Goal: Information Seeking & Learning: Learn about a topic

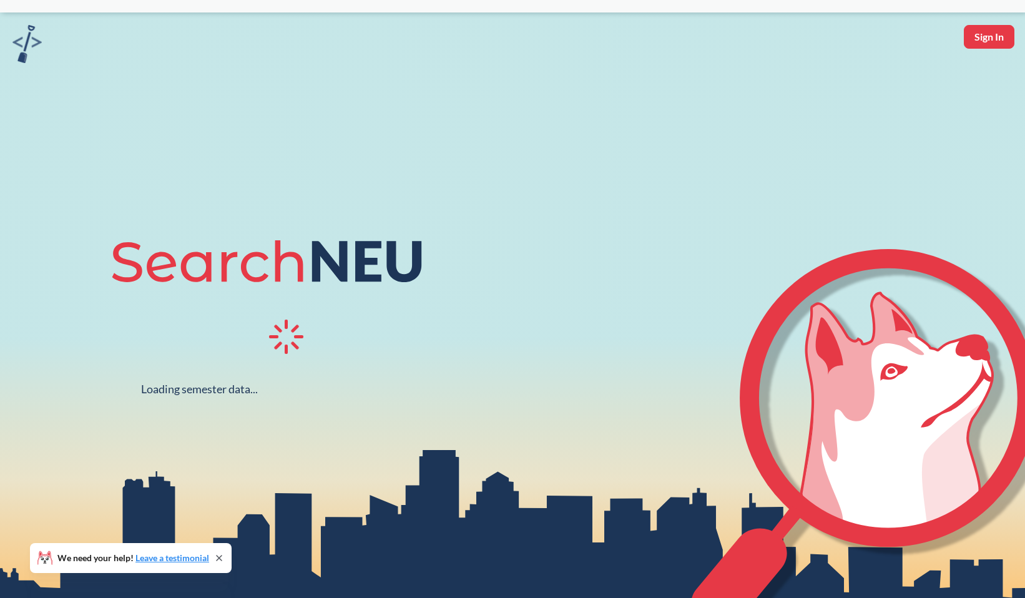
scroll to position [37, 0]
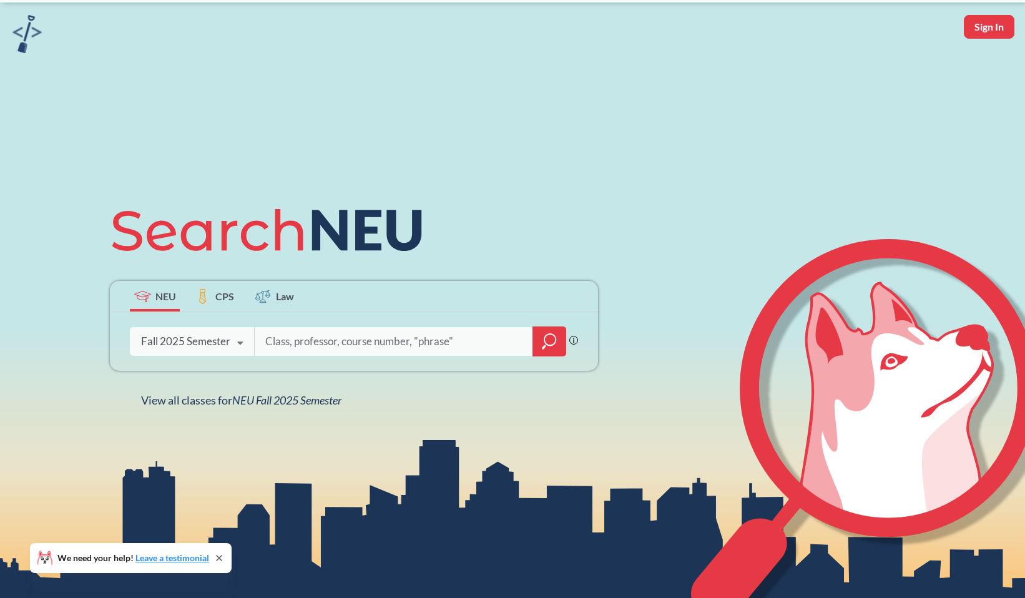
click at [352, 343] on input "search" at bounding box center [394, 341] width 260 height 26
type input "[PERSON_NAME]"
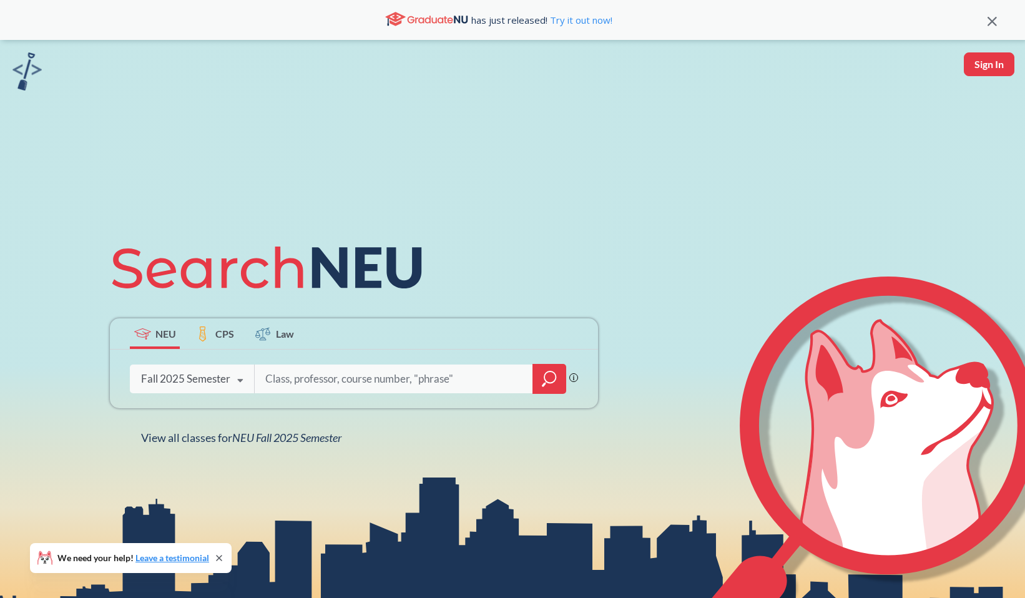
click at [342, 385] on input "search" at bounding box center [394, 379] width 260 height 26
type input "phth 6830"
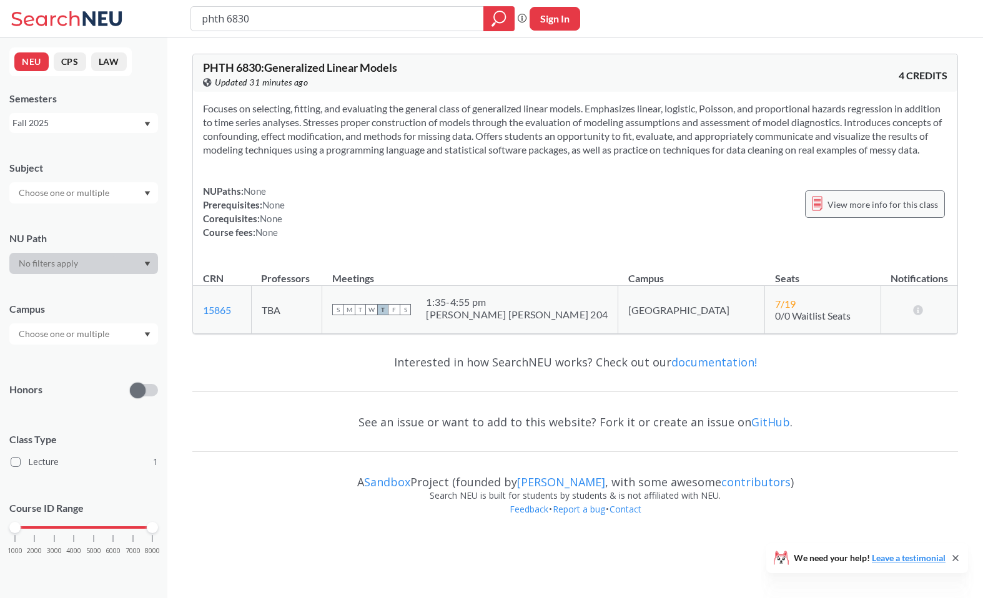
click at [889, 218] on div "View more info for this class" at bounding box center [875, 203] width 140 height 27
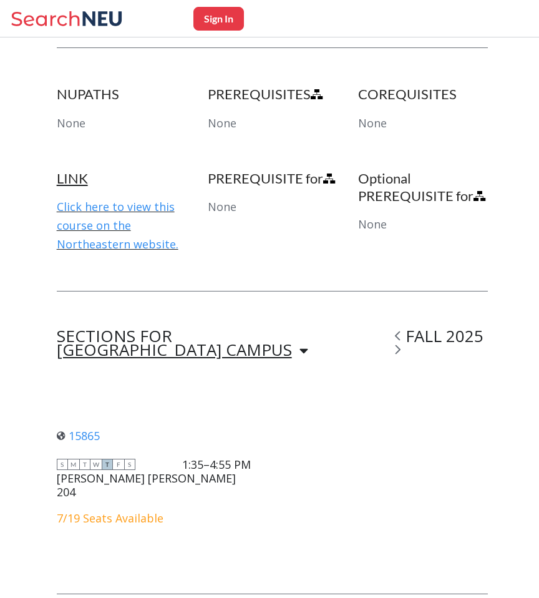
scroll to position [722, 0]
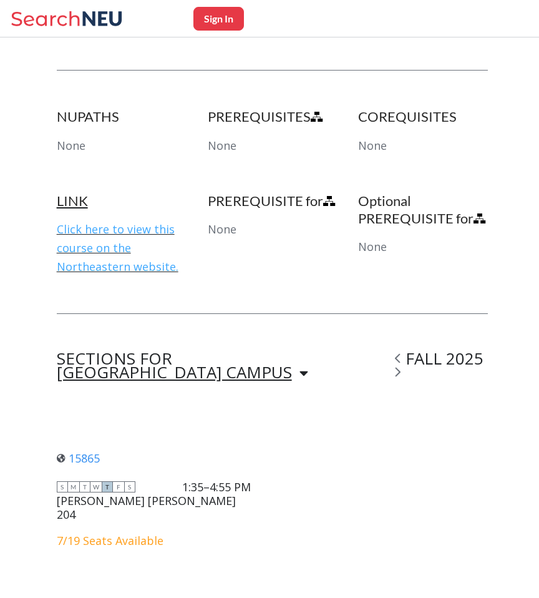
click at [97, 232] on link "Click here to view this course on the Northeastern website." at bounding box center [118, 248] width 122 height 52
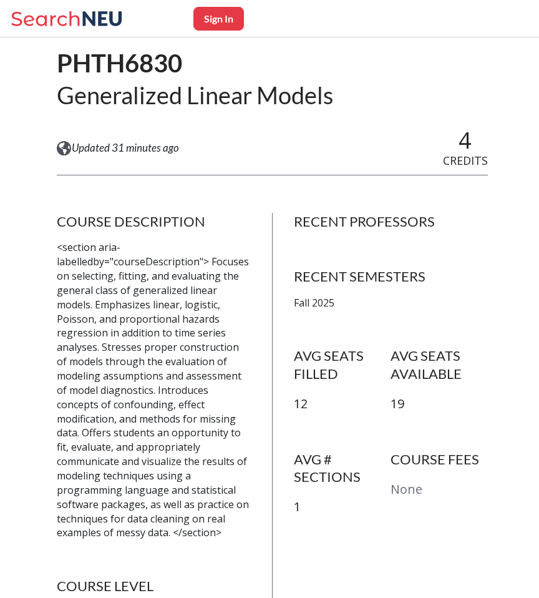
scroll to position [0, 0]
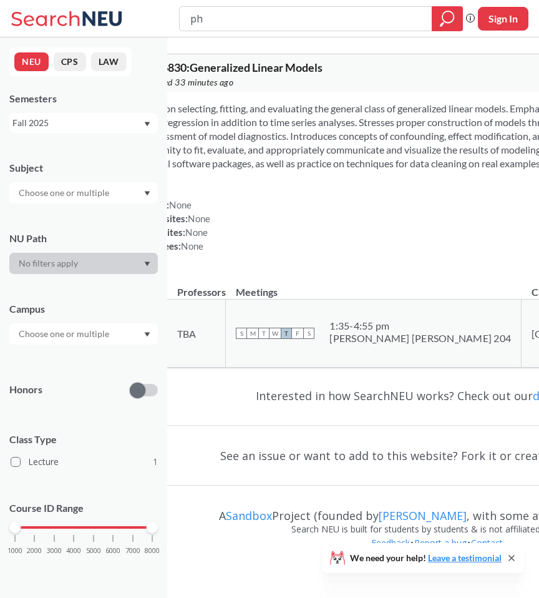
type input "p"
type input "hsci 5151"
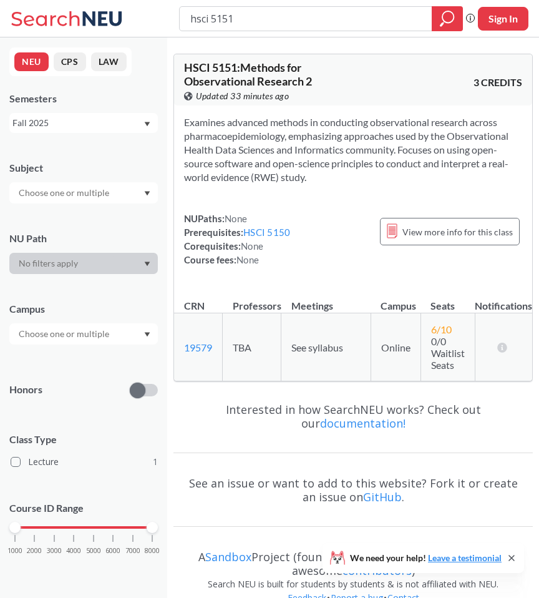
scroll to position [26, 0]
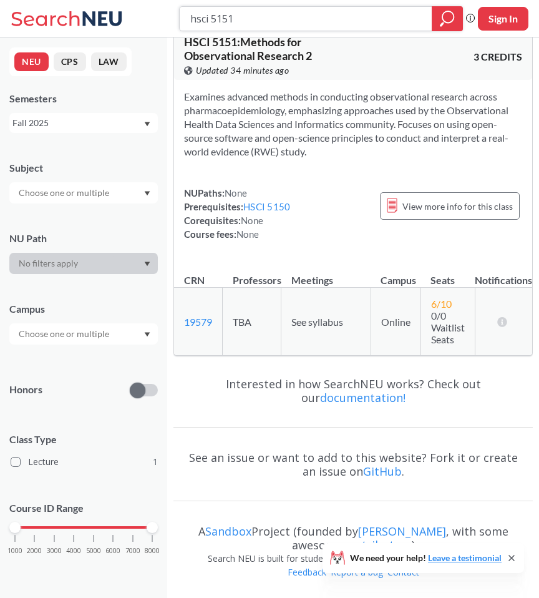
click at [335, 26] on input "hsci 5151" at bounding box center [305, 18] width 233 height 21
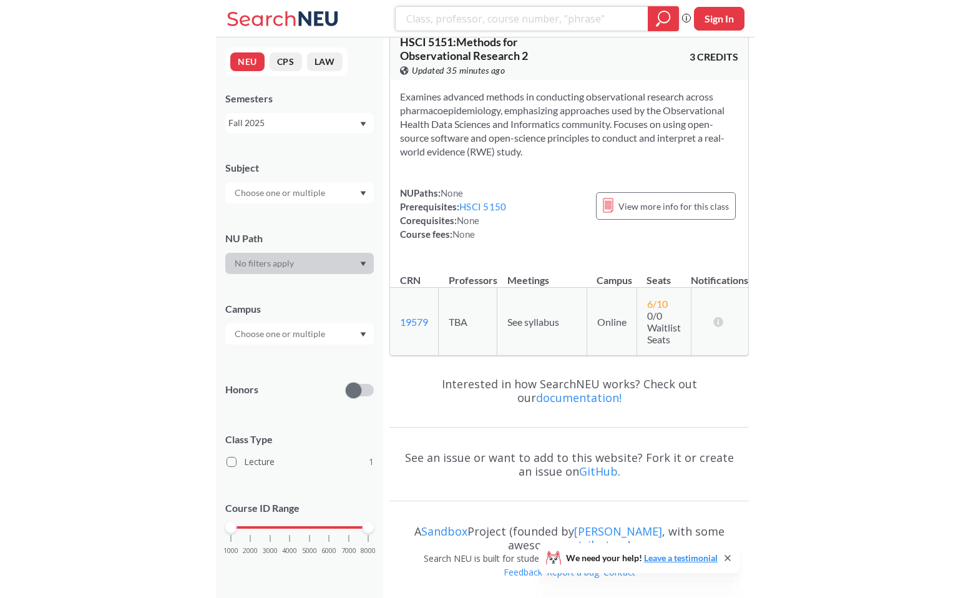
scroll to position [0, 0]
